Goal: Task Accomplishment & Management: Complete application form

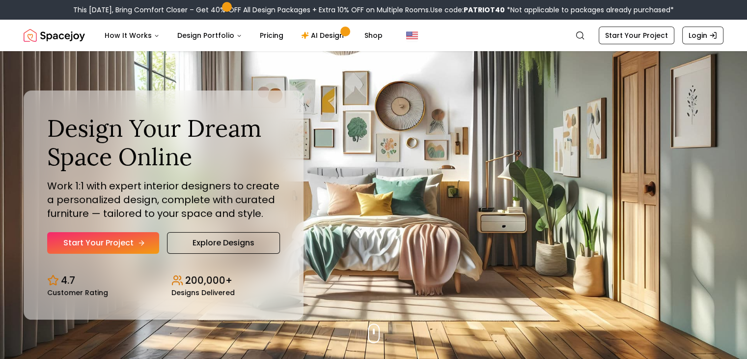
click at [106, 242] on link "Start Your Project" at bounding box center [103, 243] width 112 height 22
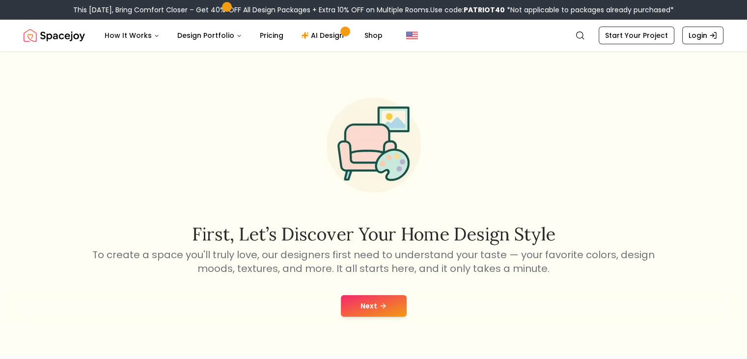
click at [376, 313] on button "Next" at bounding box center [374, 306] width 66 height 22
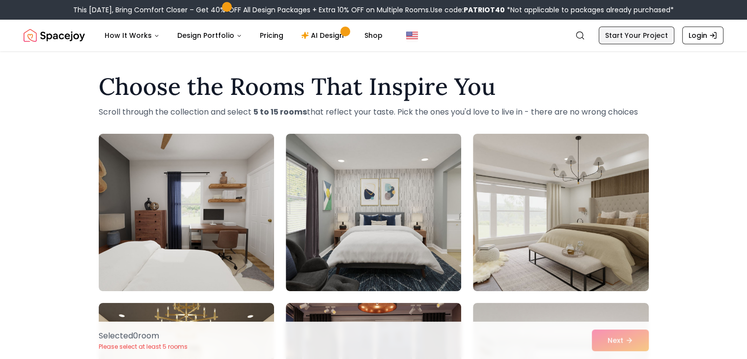
click at [637, 37] on link "Start Your Project" at bounding box center [637, 36] width 76 height 18
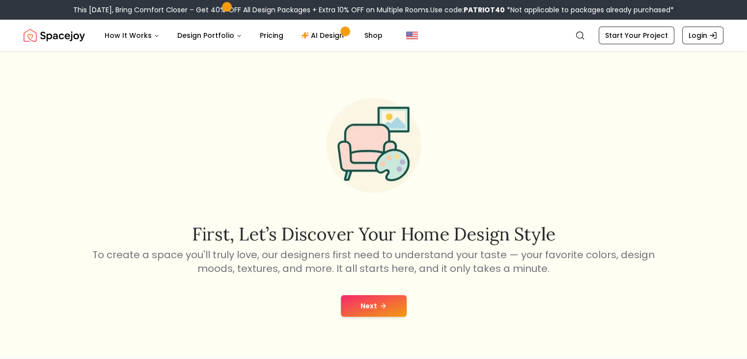
click at [344, 306] on button "Next" at bounding box center [374, 306] width 66 height 22
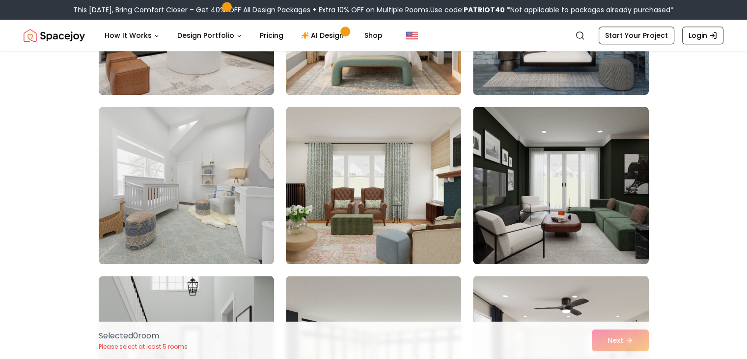
scroll to position [1155, 0]
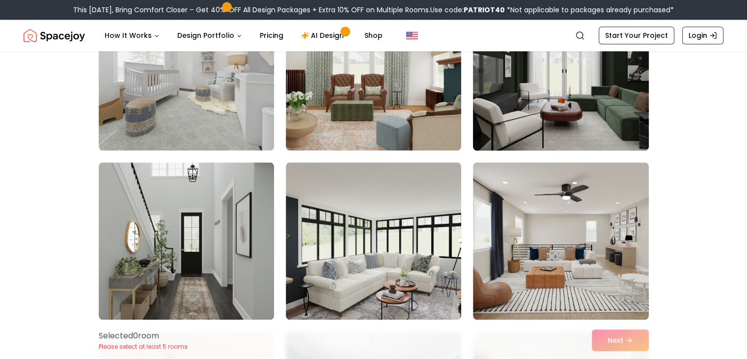
click at [572, 123] on img at bounding box center [561, 71] width 184 height 165
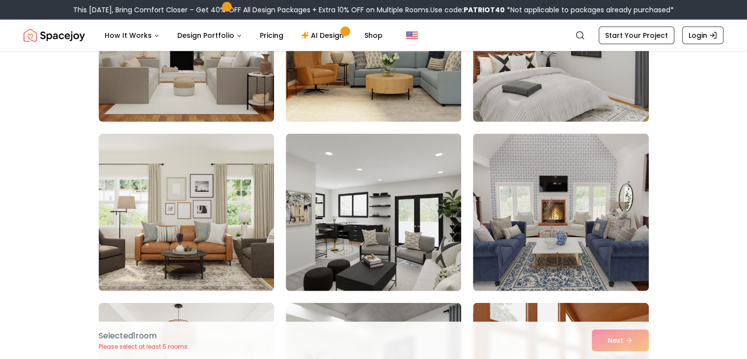
scroll to position [2876, 0]
